Goal: Task Accomplishment & Management: Use online tool/utility

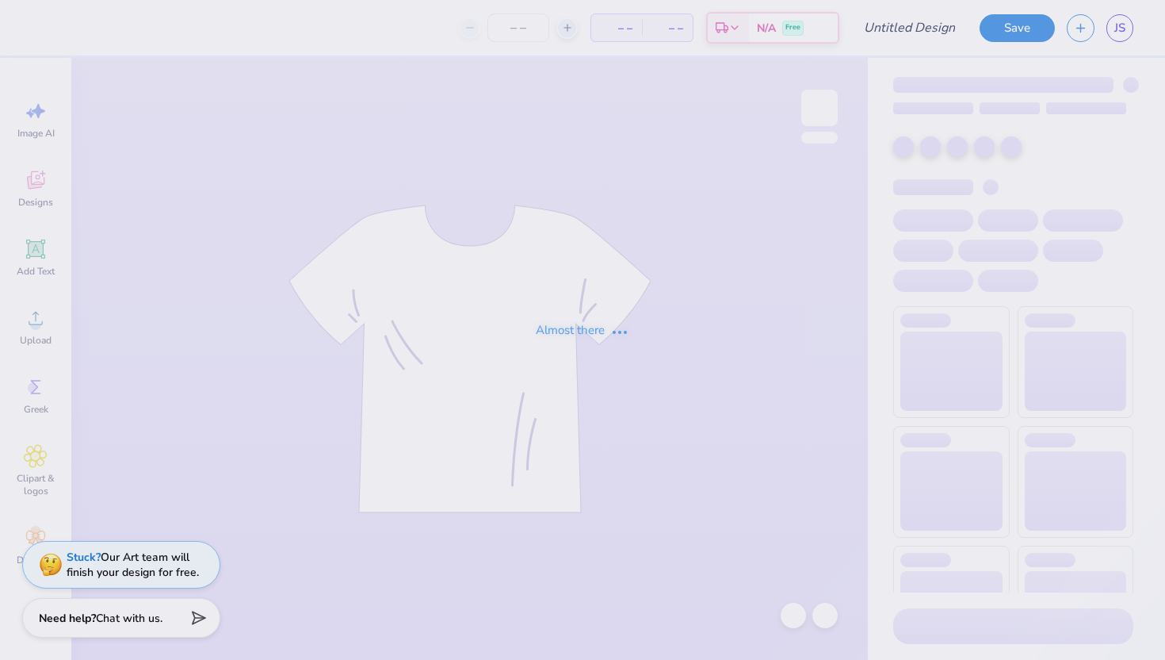
type input "[PERSON_NAME] Memorial Tee"
type input "36"
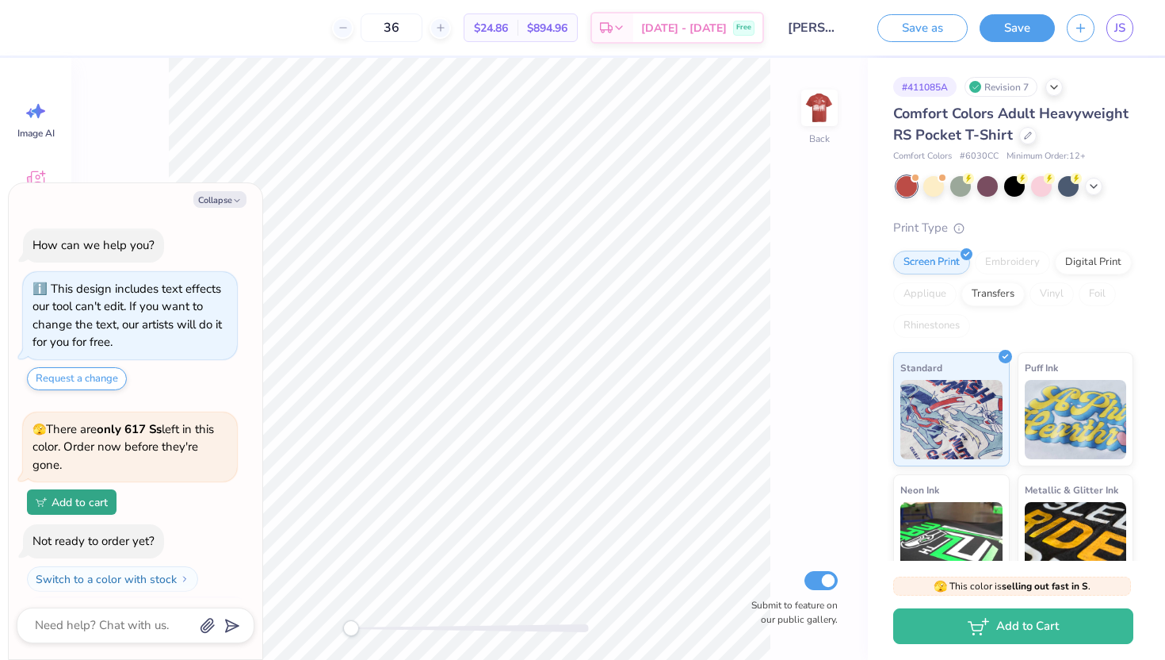
scroll to position [34, 0]
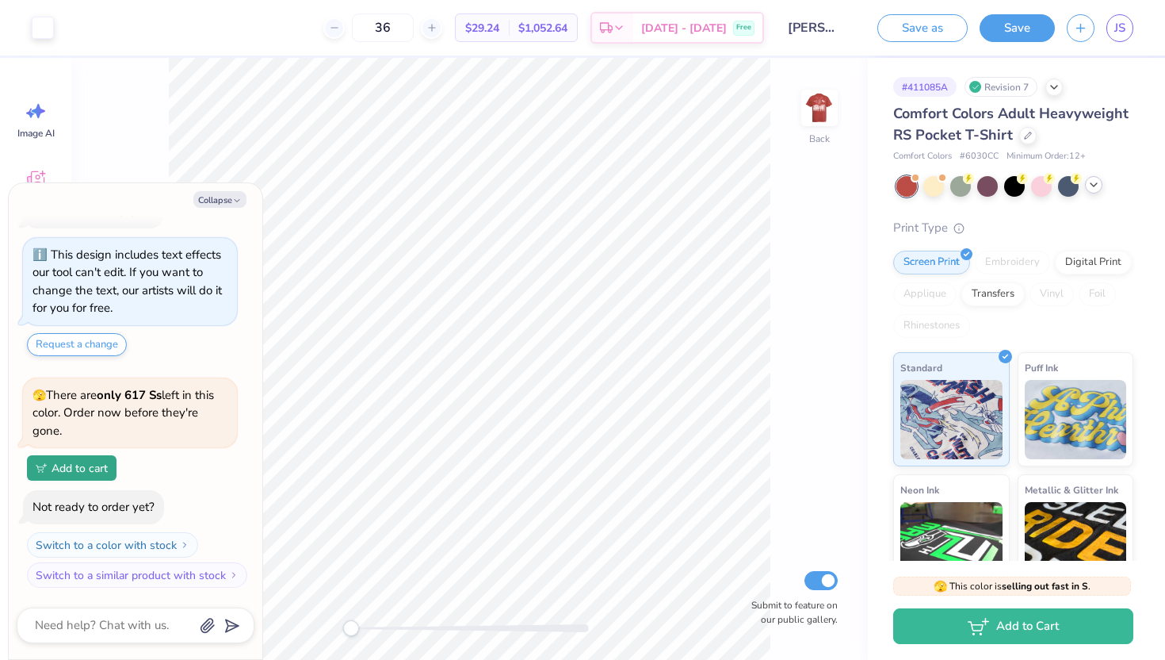
click at [1096, 184] on polyline at bounding box center [1094, 184] width 6 height 3
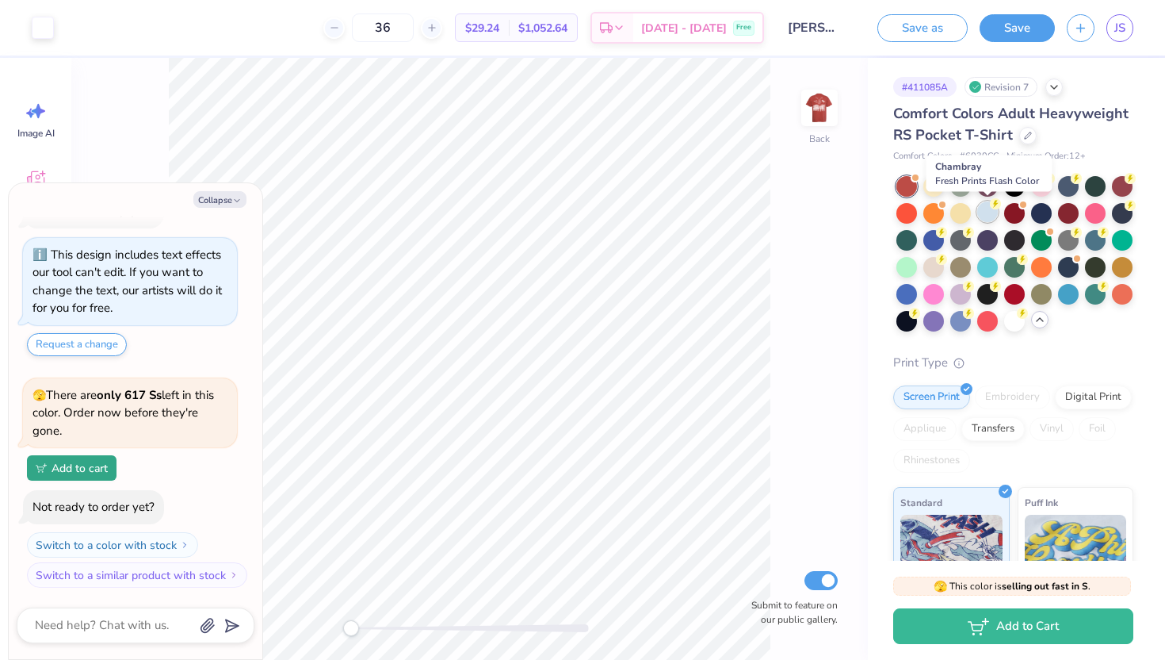
click at [984, 213] on div at bounding box center [988, 211] width 21 height 21
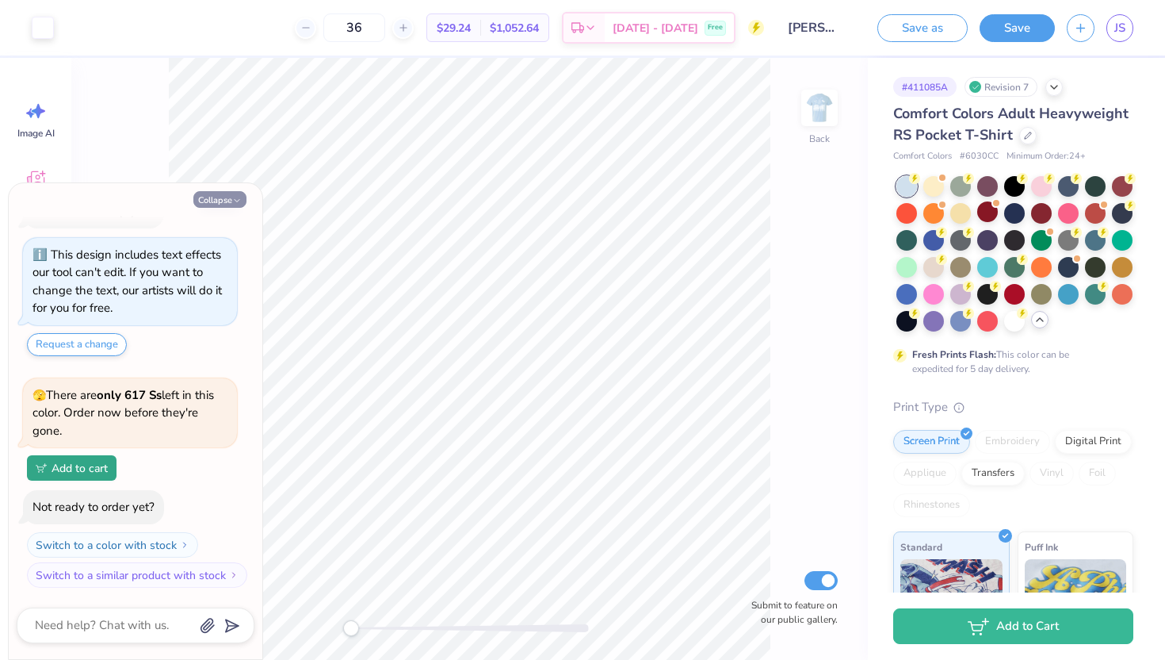
click at [228, 201] on button "Collapse" at bounding box center [219, 199] width 53 height 17
type textarea "x"
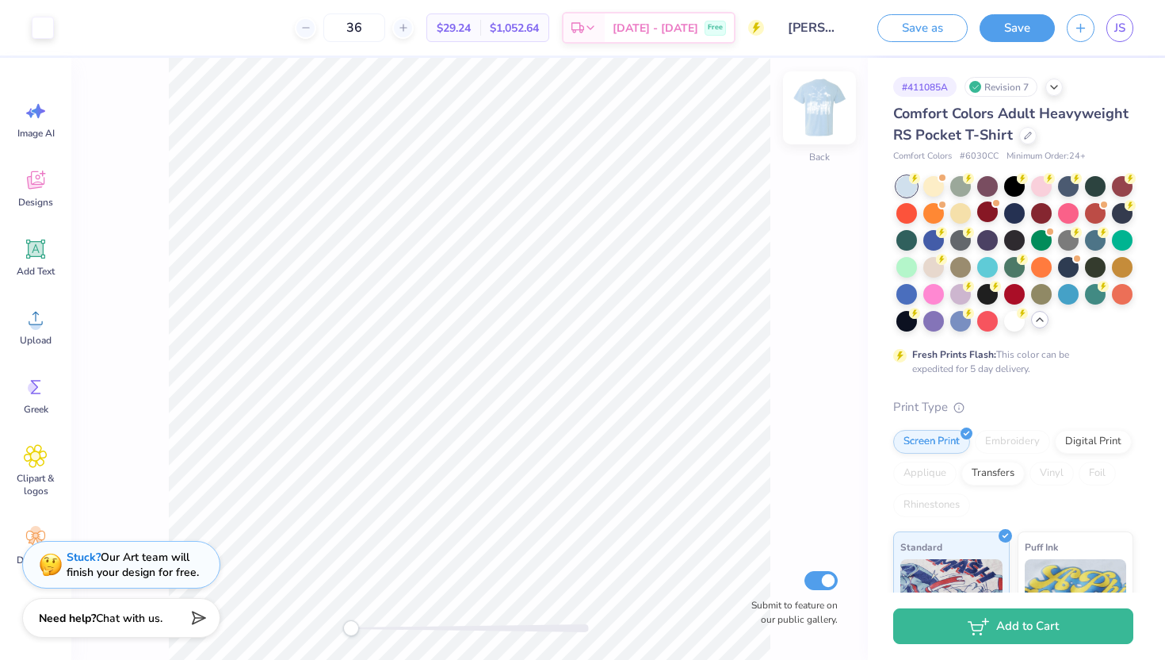
click at [830, 104] on img at bounding box center [819, 107] width 63 height 63
click at [822, 104] on img at bounding box center [819, 107] width 63 height 63
click at [821, 103] on img at bounding box center [819, 107] width 63 height 63
click at [821, 104] on img at bounding box center [820, 108] width 32 height 32
click at [820, 107] on img at bounding box center [820, 108] width 32 height 32
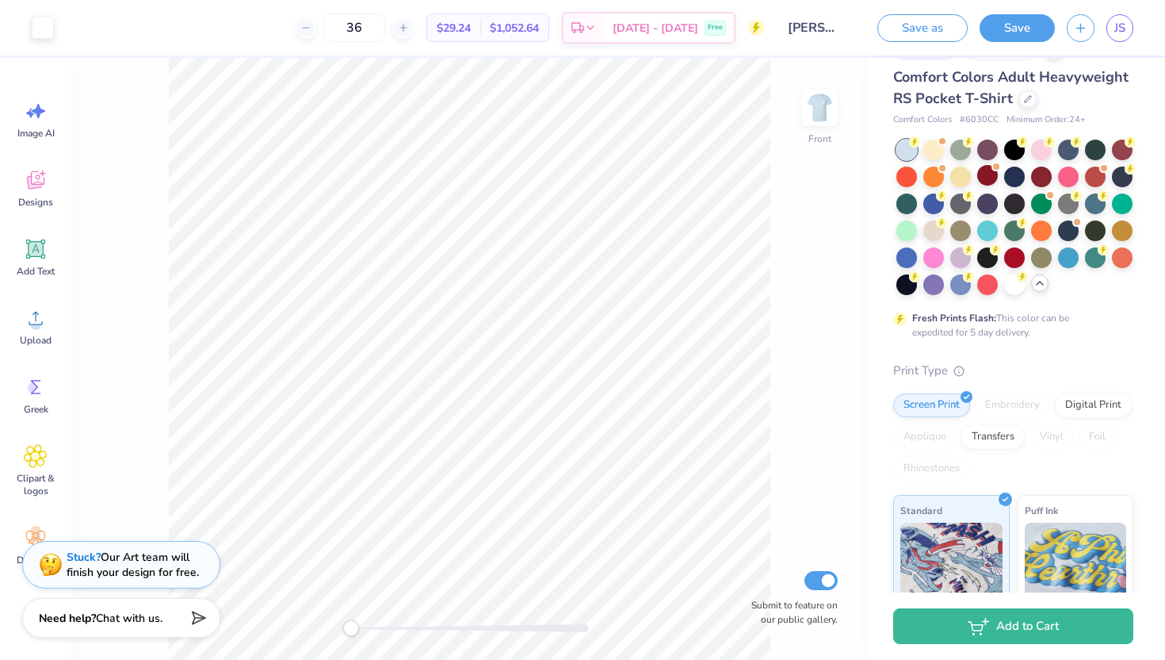
scroll to position [33, 0]
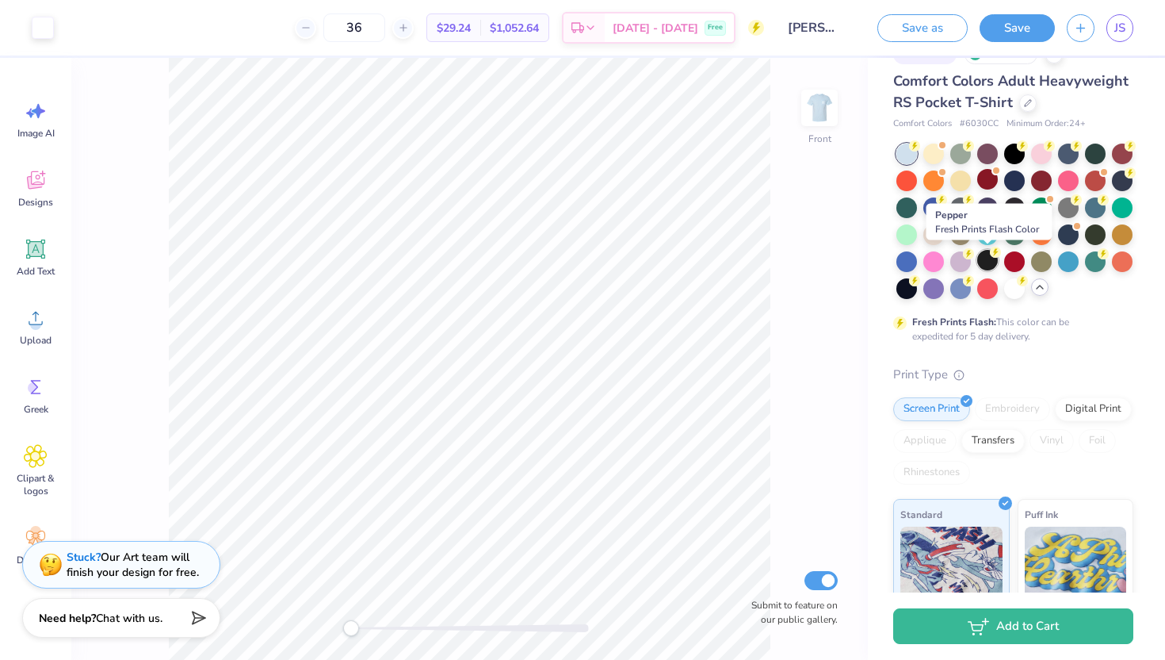
click at [993, 258] on div at bounding box center [988, 260] width 21 height 21
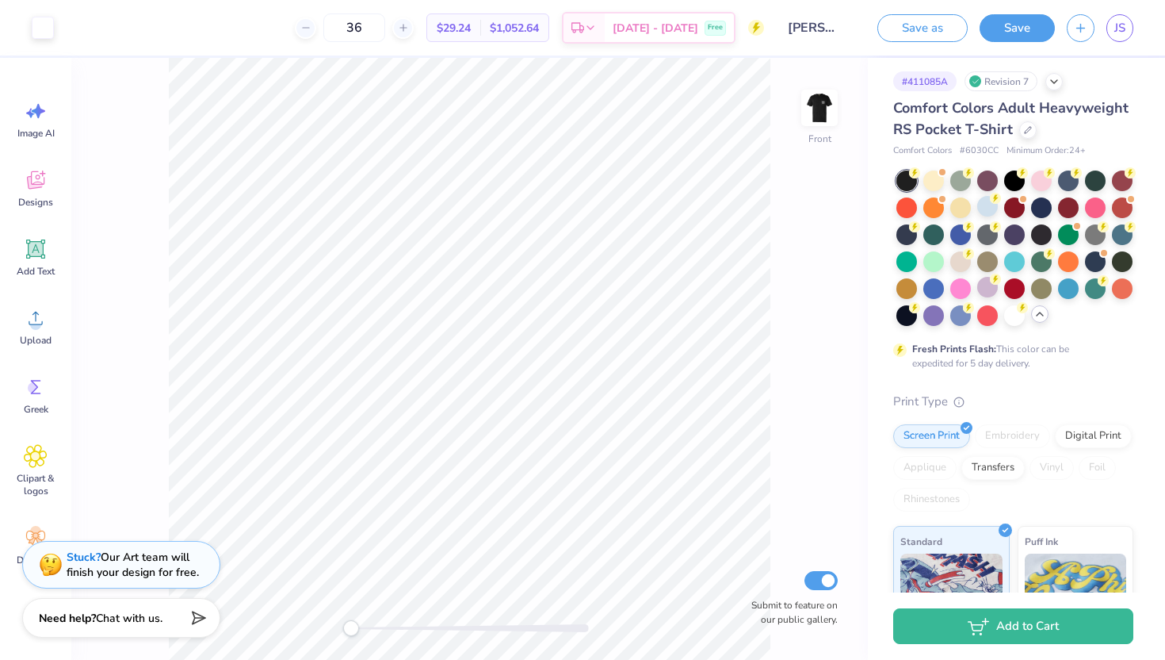
scroll to position [0, 0]
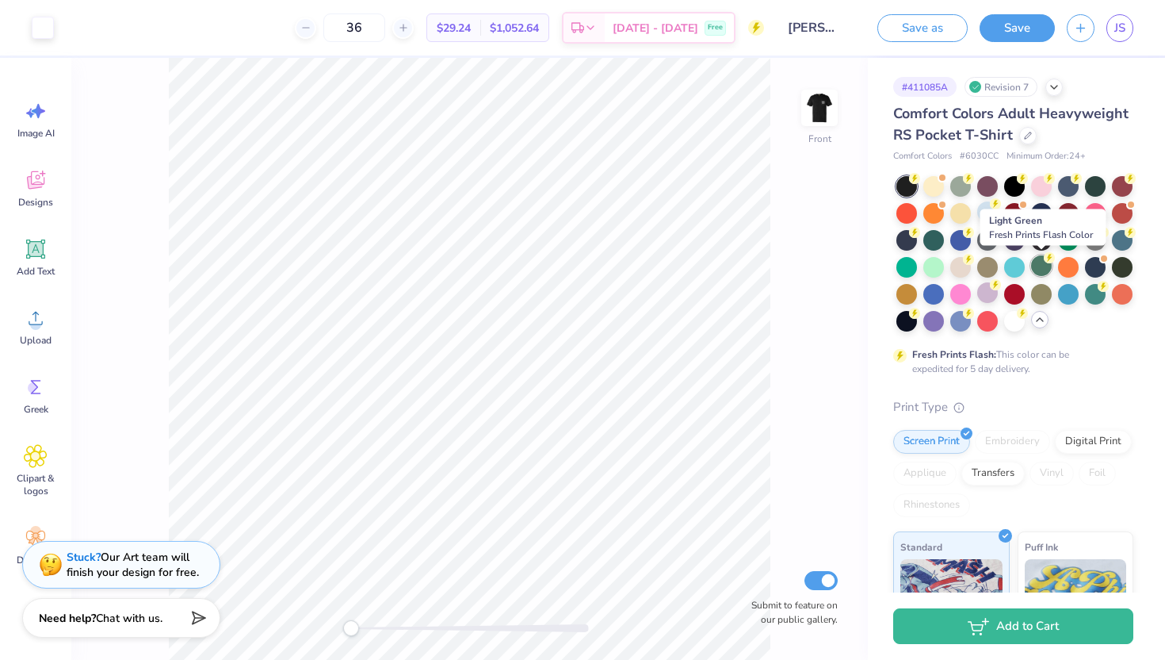
click at [1042, 265] on div at bounding box center [1041, 265] width 21 height 21
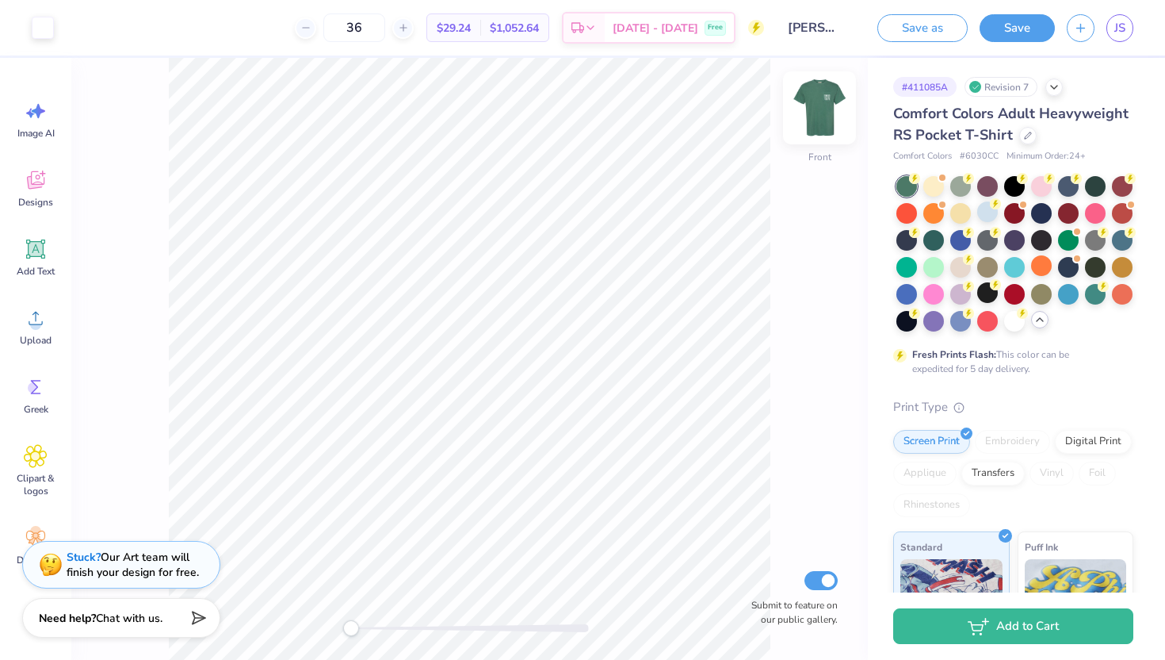
click at [818, 99] on img at bounding box center [819, 107] width 63 height 63
click at [826, 105] on img at bounding box center [820, 108] width 32 height 32
click at [987, 217] on div at bounding box center [988, 211] width 21 height 21
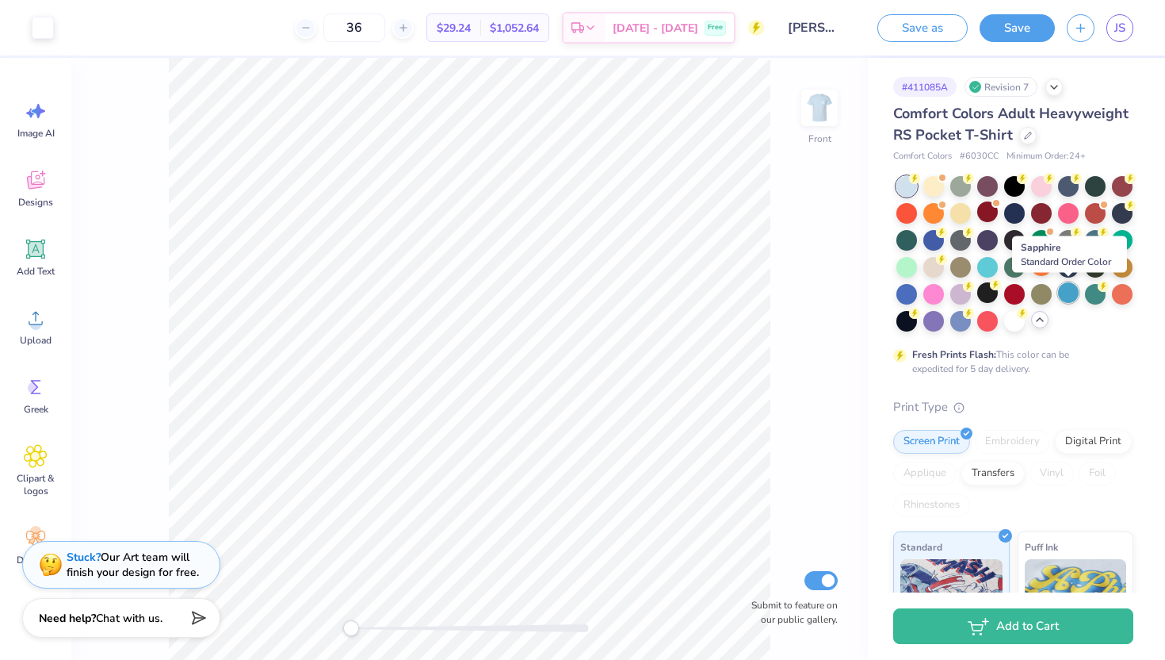
click at [1068, 286] on div at bounding box center [1068, 292] width 21 height 21
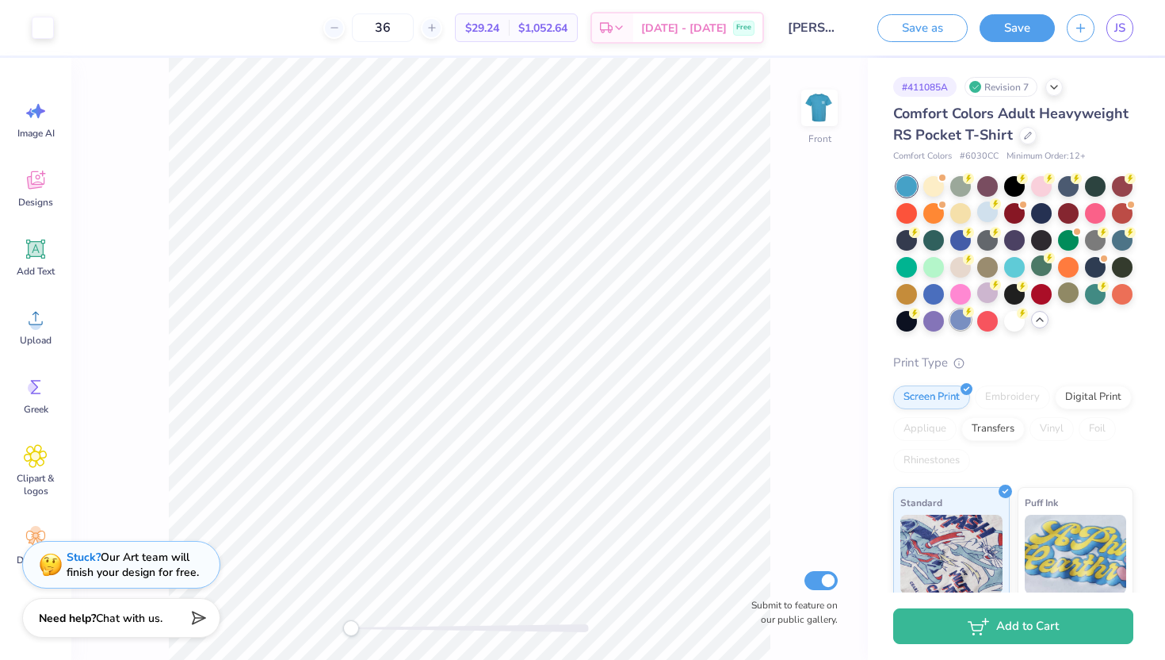
click at [964, 319] on div at bounding box center [961, 319] width 21 height 21
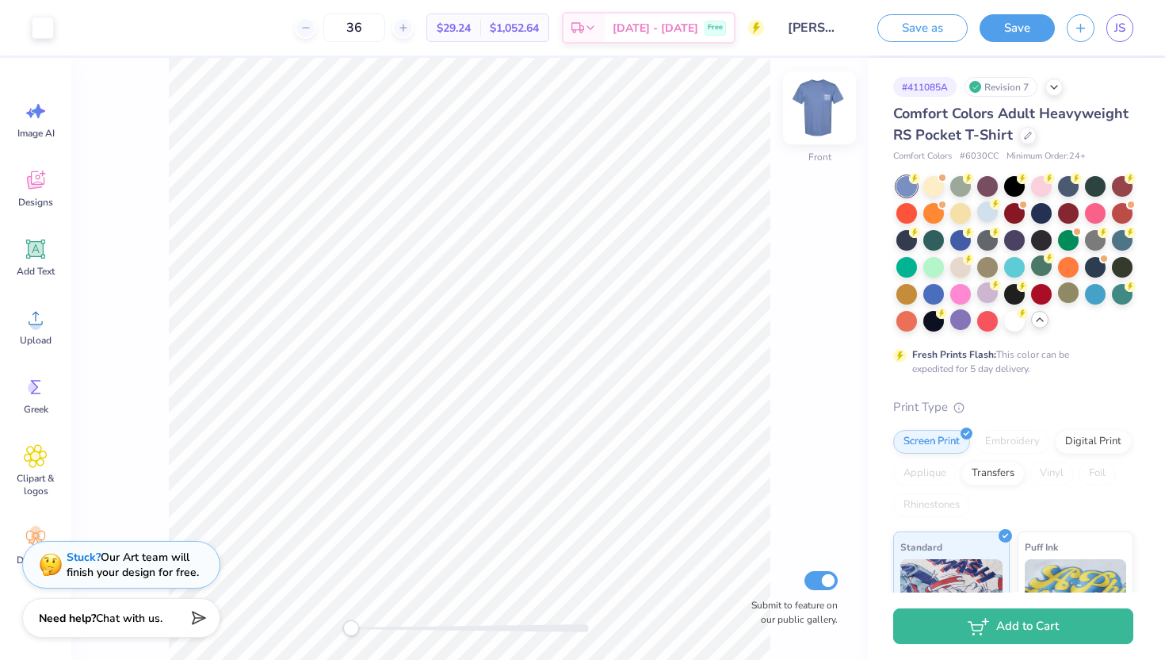
click at [821, 98] on img at bounding box center [819, 107] width 63 height 63
click at [823, 120] on img at bounding box center [819, 107] width 63 height 63
click at [1064, 182] on div at bounding box center [1068, 184] width 21 height 21
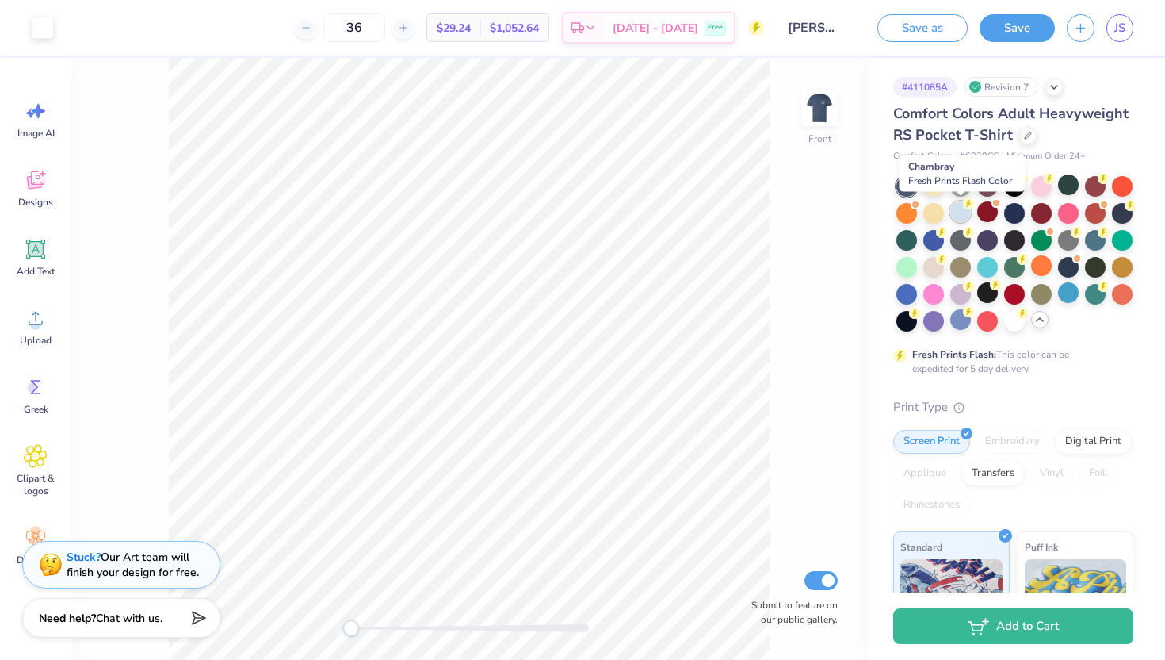
click at [961, 211] on div at bounding box center [961, 211] width 21 height 21
click at [816, 113] on img at bounding box center [819, 107] width 63 height 63
click at [830, 105] on img at bounding box center [819, 107] width 63 height 63
click at [818, 107] on img at bounding box center [819, 107] width 63 height 63
click at [833, 102] on img at bounding box center [819, 107] width 63 height 63
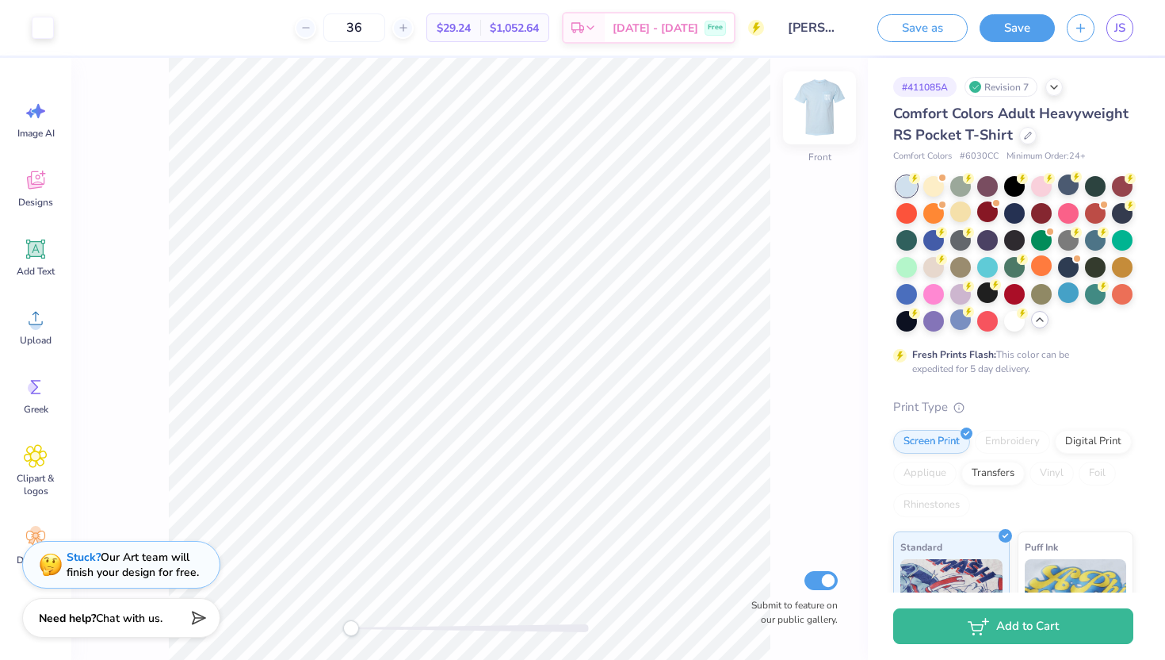
click at [825, 103] on img at bounding box center [819, 107] width 63 height 63
click at [825, 105] on img at bounding box center [819, 107] width 63 height 63
click at [825, 105] on img at bounding box center [820, 108] width 32 height 32
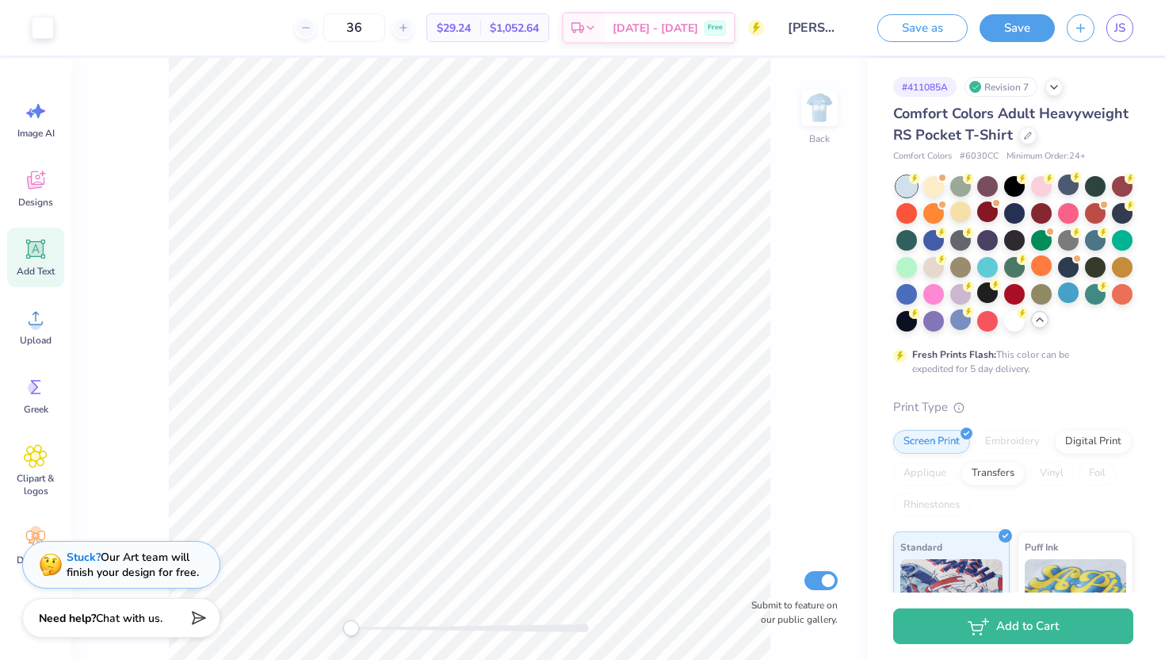
click at [41, 244] on icon at bounding box center [36, 249] width 15 height 15
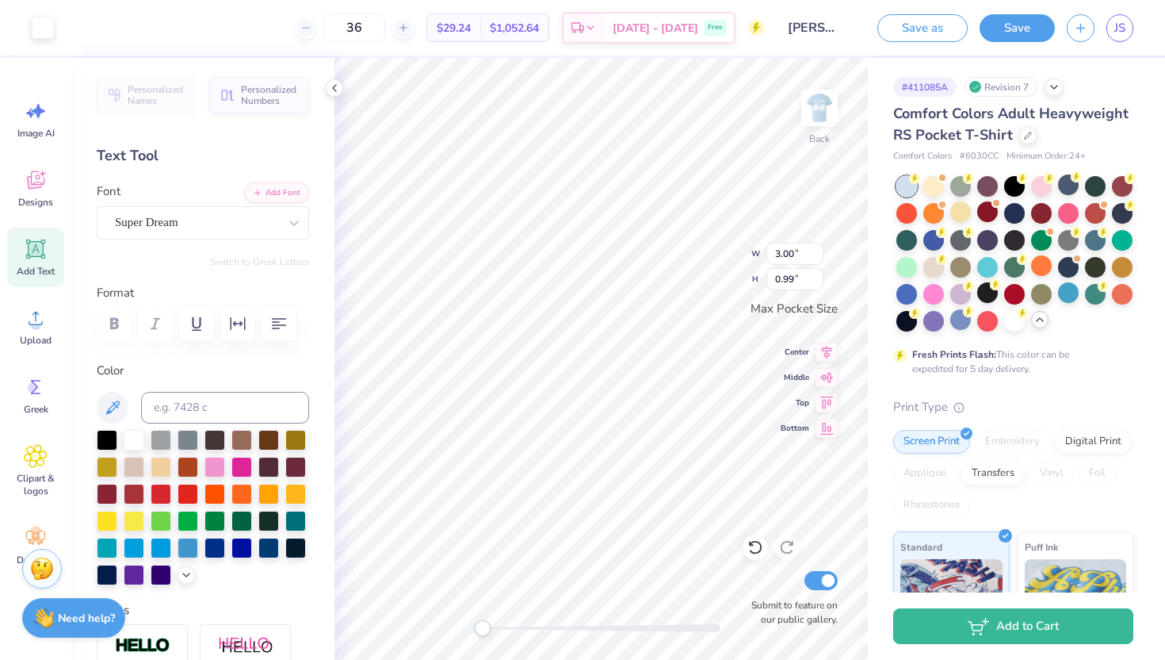
type input "2.56"
type input "0.92"
type input "3.00"
type input "0.99"
click at [813, 118] on img at bounding box center [819, 107] width 63 height 63
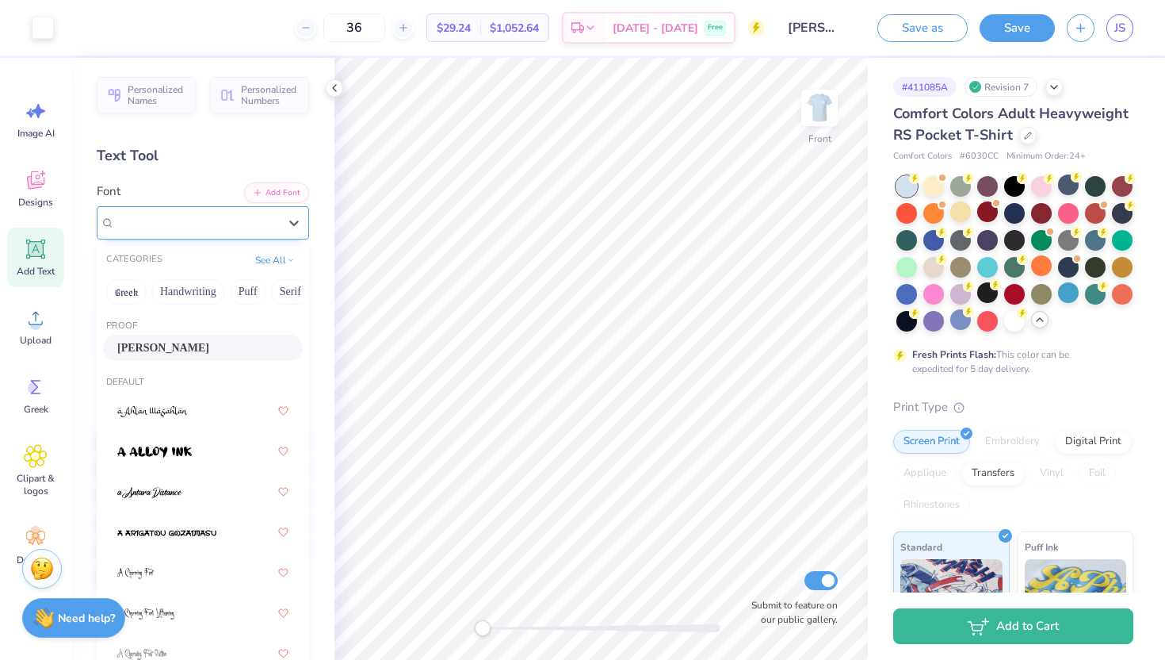
click at [270, 232] on div at bounding box center [196, 222] width 163 height 21
click at [289, 227] on icon at bounding box center [294, 223] width 16 height 16
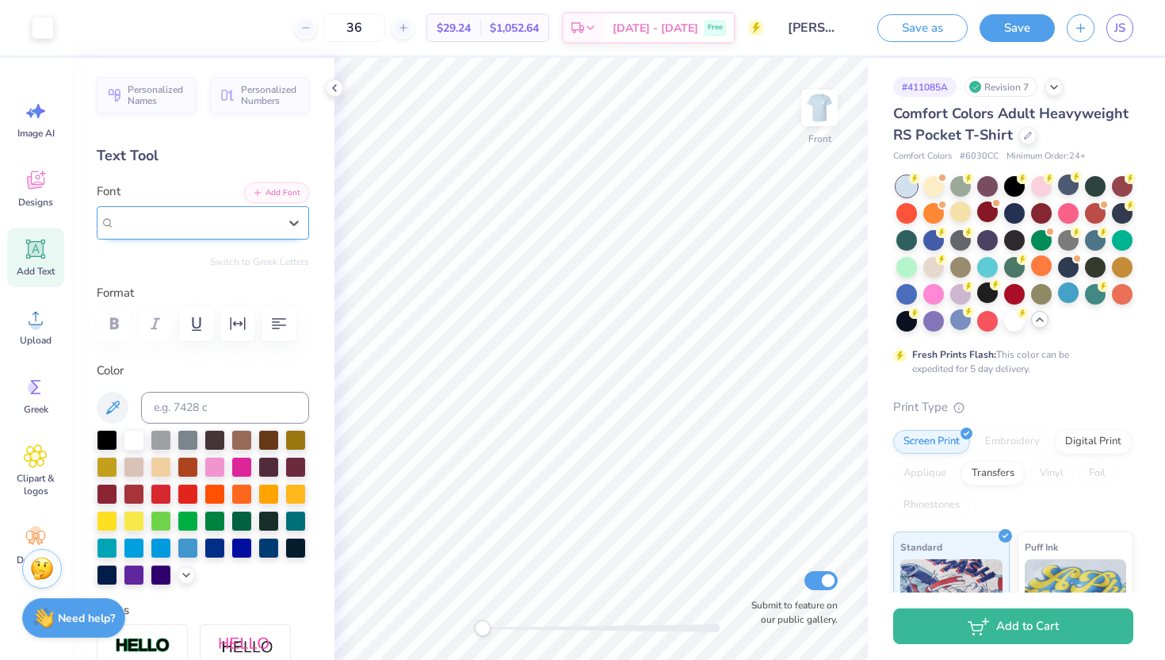
click at [278, 220] on div "[PERSON_NAME]" at bounding box center [196, 222] width 166 height 25
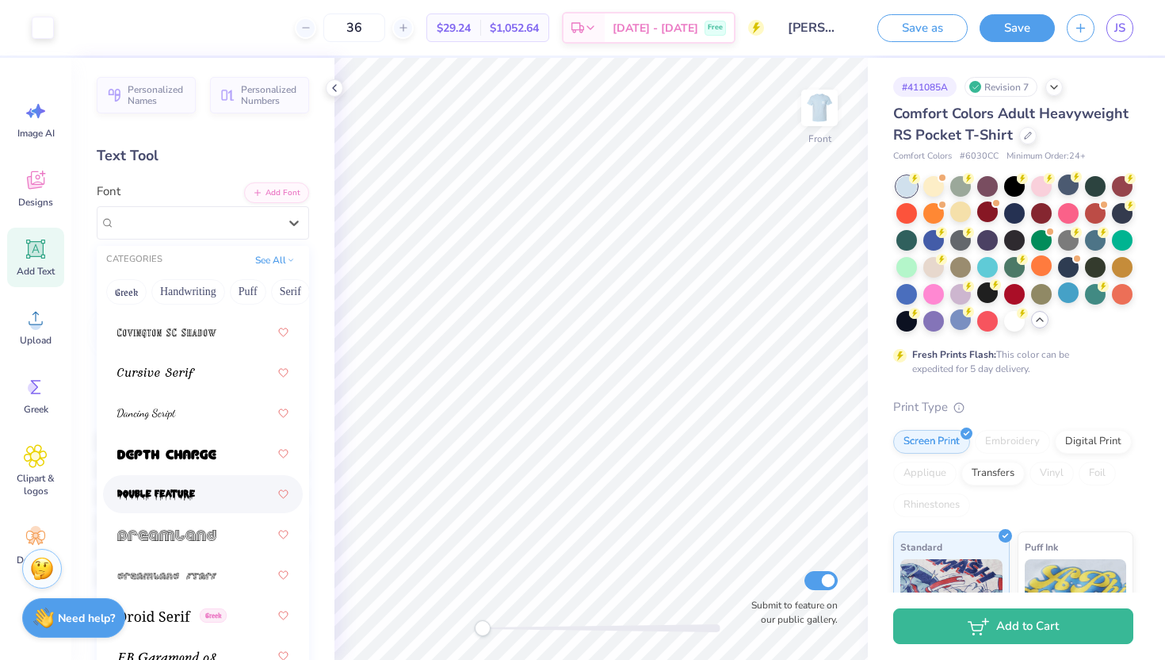
scroll to position [3800, 0]
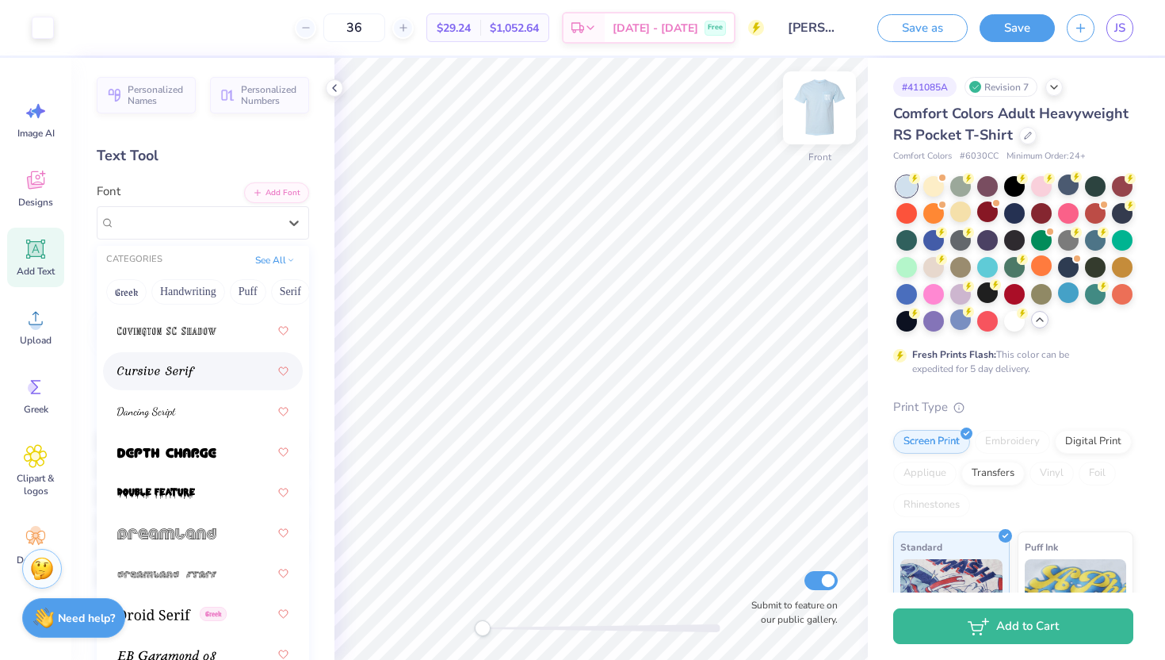
click at [825, 110] on img at bounding box center [819, 107] width 63 height 63
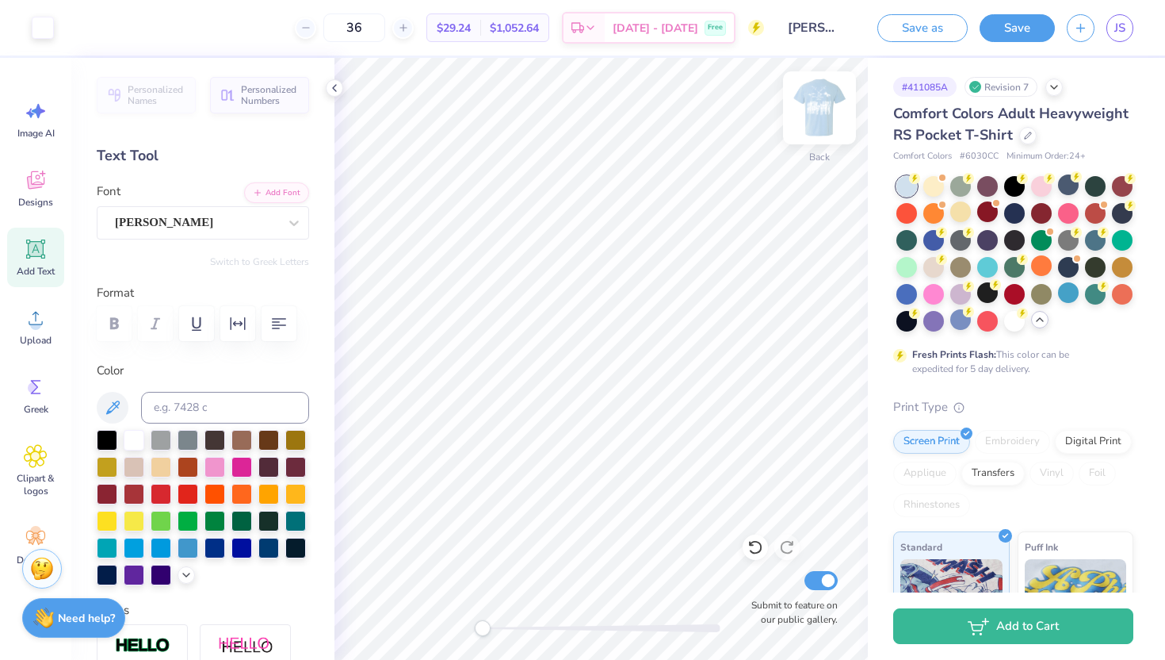
click at [819, 102] on img at bounding box center [819, 107] width 63 height 63
click at [819, 102] on img at bounding box center [820, 108] width 32 height 32
click at [819, 103] on img at bounding box center [819, 107] width 63 height 63
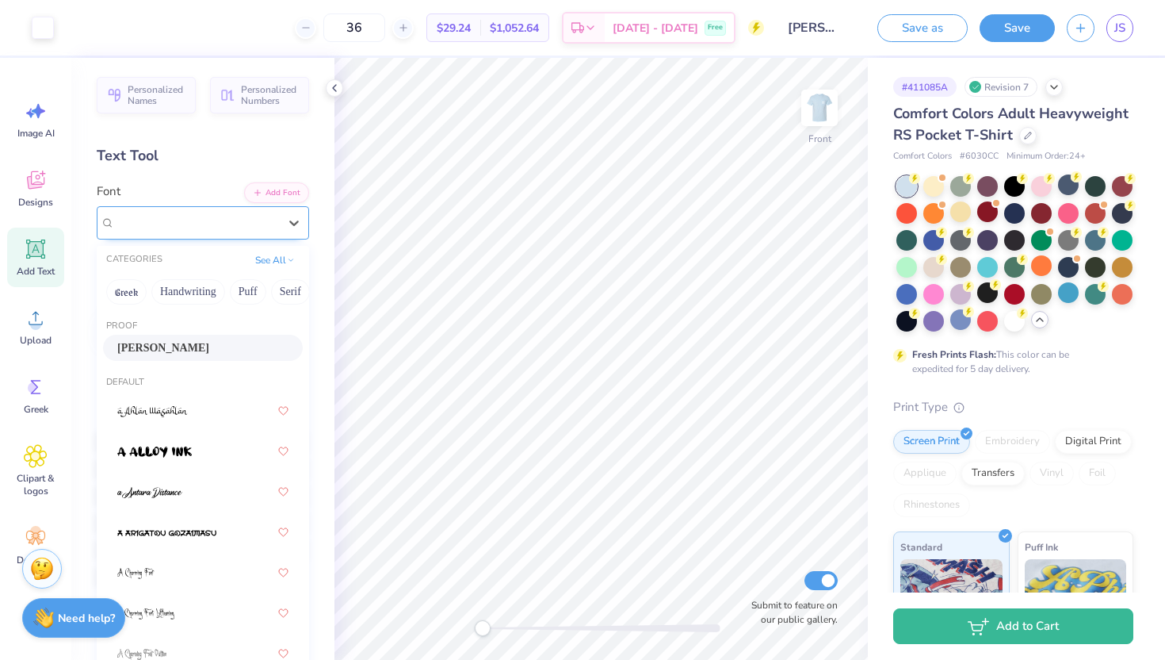
click at [266, 222] on div "[PERSON_NAME]" at bounding box center [196, 222] width 166 height 25
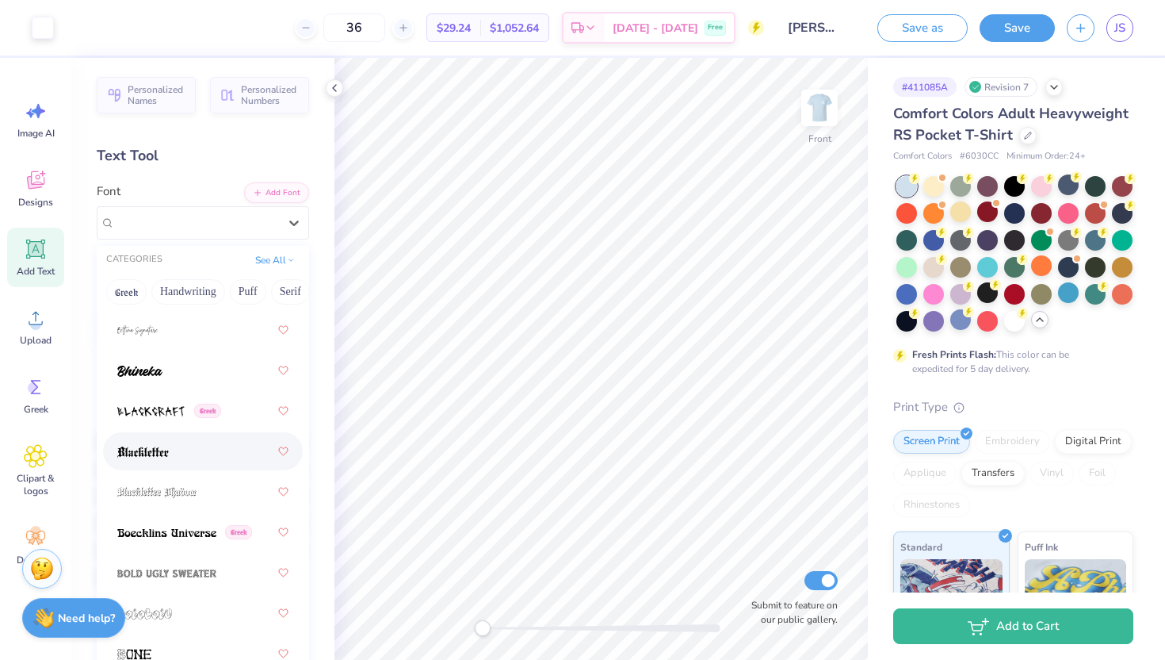
scroll to position [1170, 0]
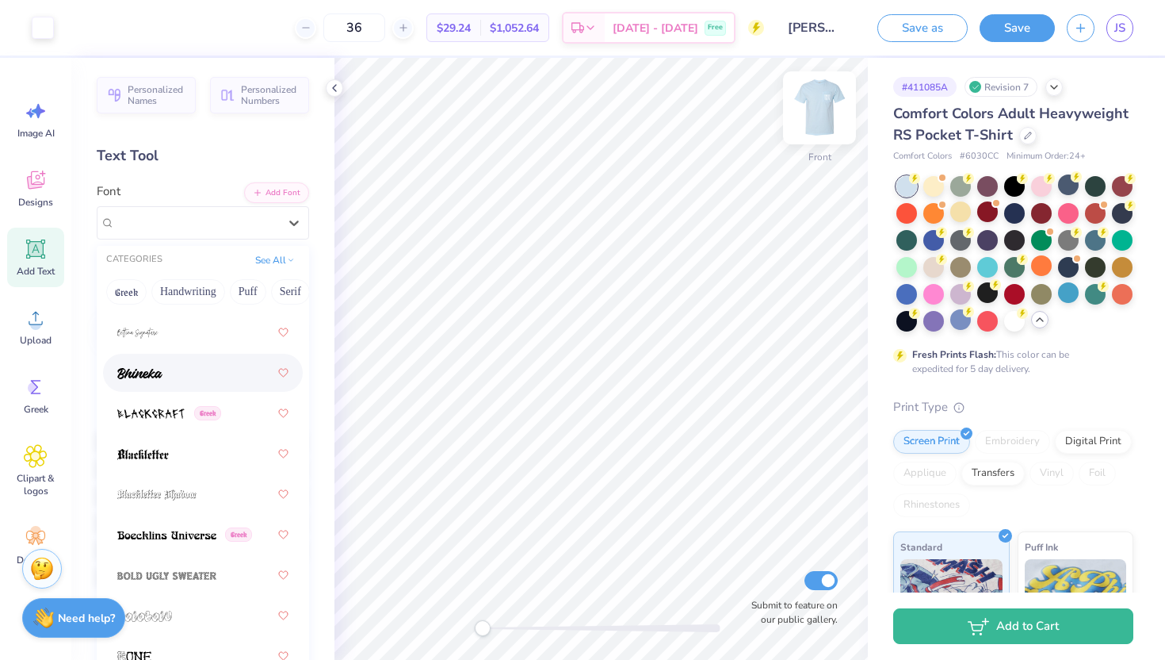
click at [819, 109] on img at bounding box center [819, 107] width 63 height 63
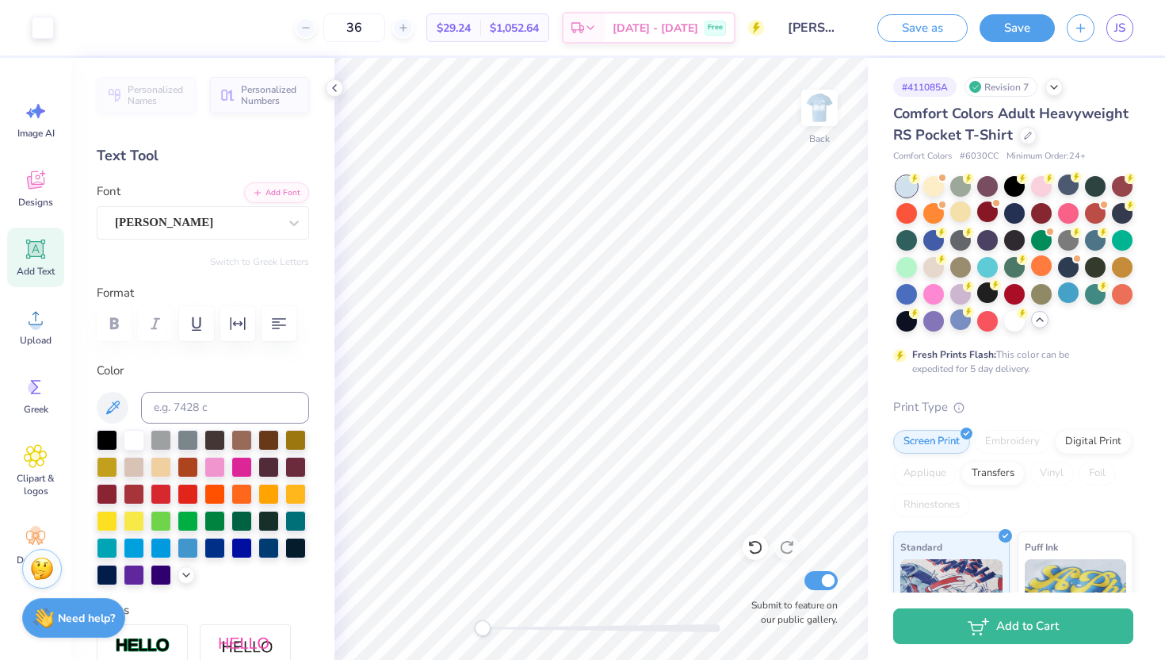
click at [819, 109] on img at bounding box center [820, 108] width 32 height 32
click at [814, 107] on img at bounding box center [819, 107] width 63 height 63
click at [748, 548] on icon at bounding box center [756, 547] width 16 height 16
click at [752, 547] on icon at bounding box center [756, 547] width 16 height 16
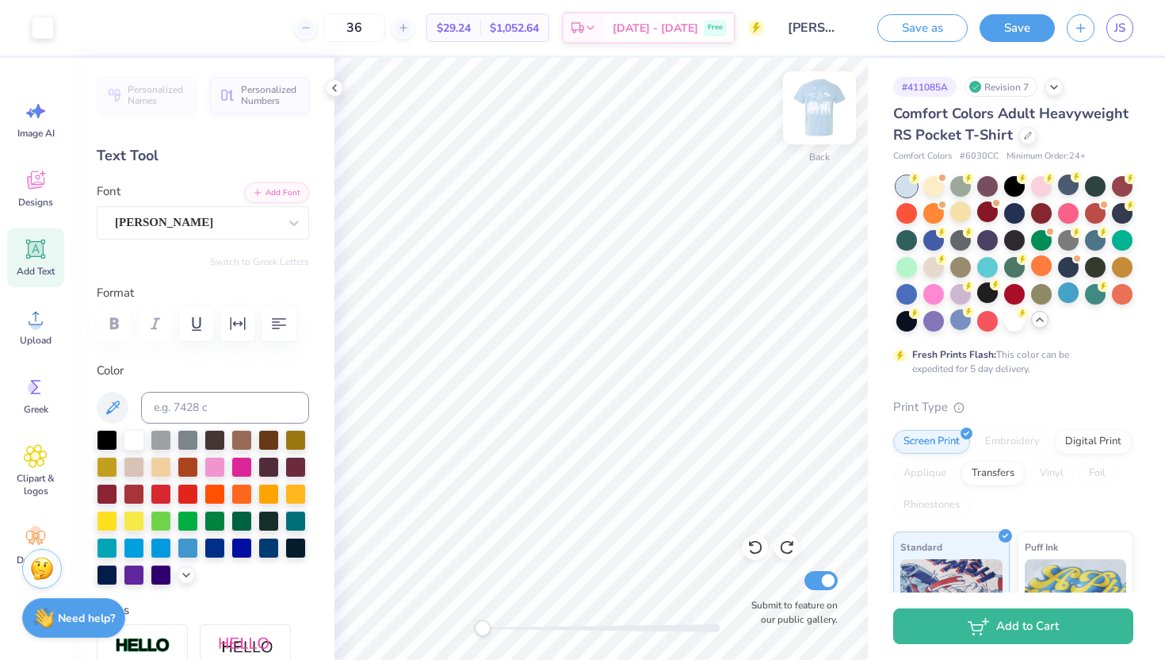
click at [825, 105] on img at bounding box center [819, 107] width 63 height 63
click at [823, 120] on img at bounding box center [819, 107] width 63 height 63
